Goal: Information Seeking & Learning: Learn about a topic

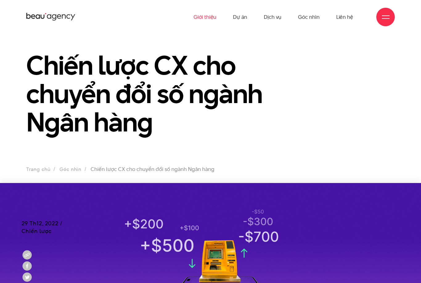
click at [204, 21] on link "Giới thiệu" at bounding box center [205, 17] width 23 height 34
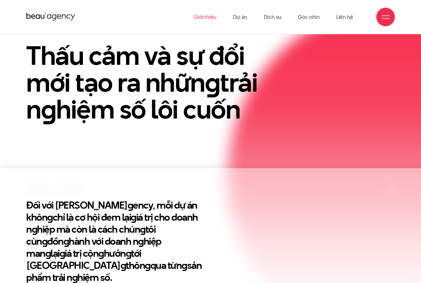
scroll to position [86, 0]
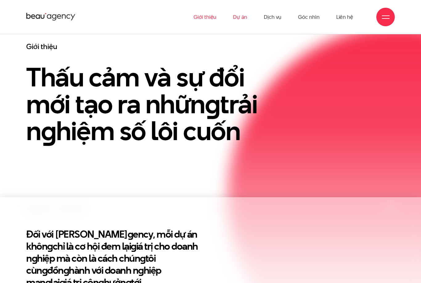
click at [242, 19] on link "Dự án" at bounding box center [240, 17] width 14 height 34
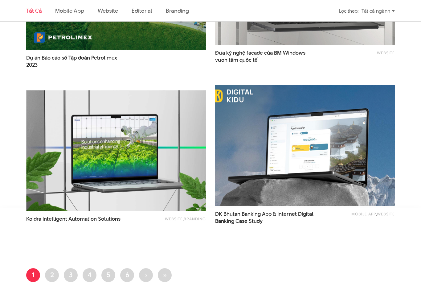
scroll to position [944, 0]
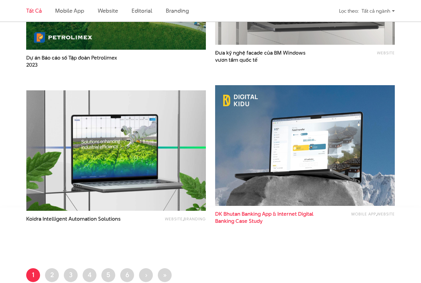
click at [234, 216] on span "DK Bhutan Banking App & Internet Digital Banking Case Study" at bounding box center [264, 217] width 99 height 14
